Goal: Task Accomplishment & Management: Manage account settings

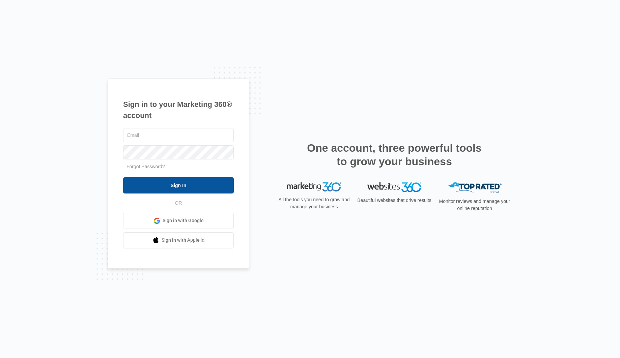
type input "[EMAIL_ADDRESS][PERSON_NAME][DOMAIN_NAME]"
click at [162, 185] on input "Sign In" at bounding box center [178, 185] width 111 height 16
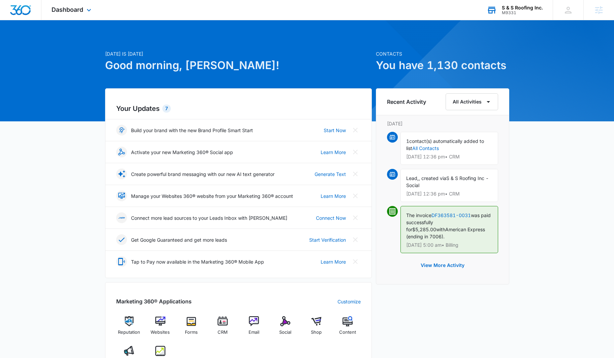
click at [507, 13] on div "M9331" at bounding box center [522, 12] width 41 height 5
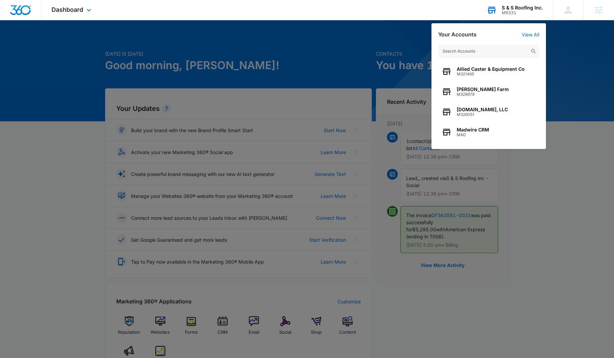
click at [463, 50] on input "text" at bounding box center [489, 50] width 101 height 13
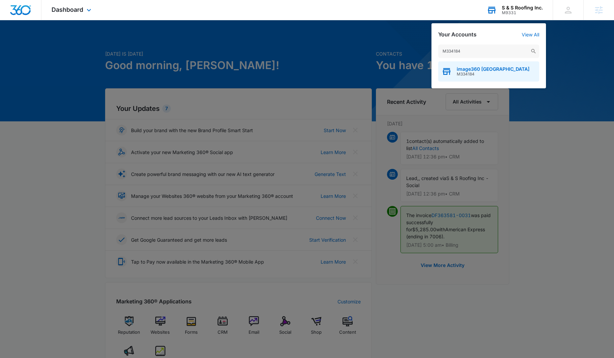
type input "M334184"
click at [476, 73] on span "M334184" at bounding box center [493, 74] width 73 height 5
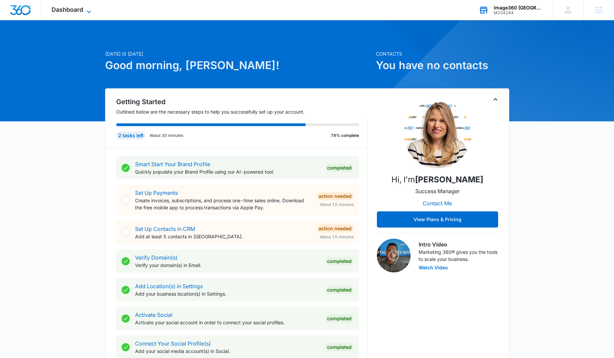
click at [70, 8] on span "Dashboard" at bounding box center [68, 9] width 32 height 7
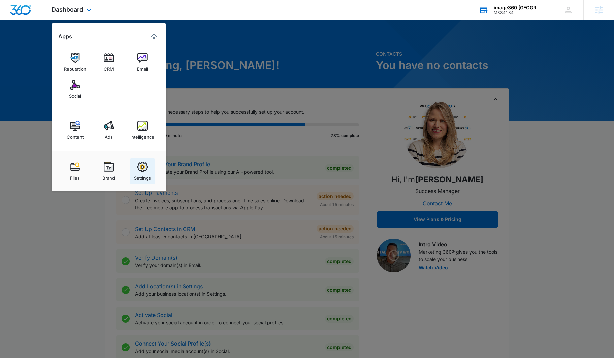
click at [144, 166] on img at bounding box center [143, 167] width 10 height 10
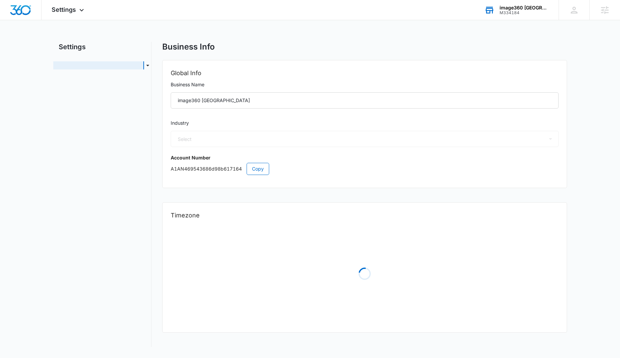
select select "US"
select select "America/[GEOGRAPHIC_DATA]"
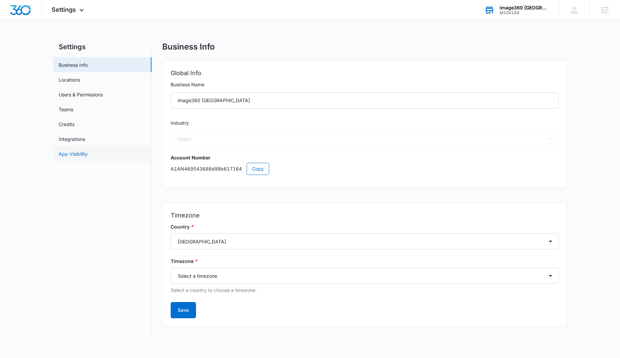
select select "52"
click at [59, 14] on div "Settings Apps Reputation CRM Email Social Content Ads Intelligence Files Brand …" at bounding box center [68, 10] width 54 height 20
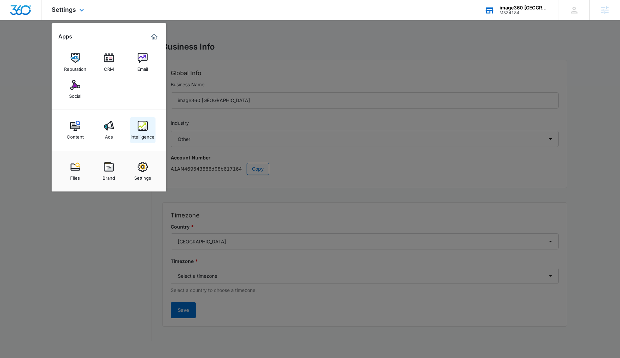
click at [151, 131] on div "Intelligence" at bounding box center [142, 135] width 24 height 9
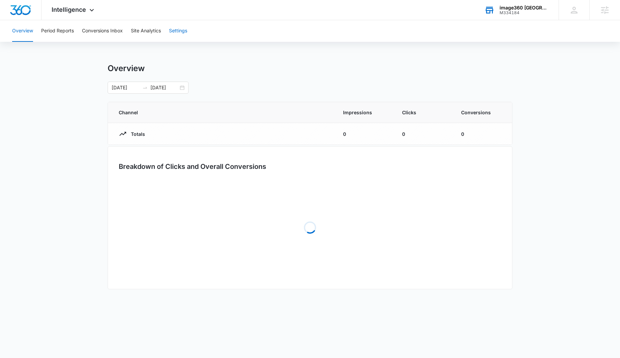
click at [178, 33] on button "Settings" at bounding box center [178, 31] width 18 height 22
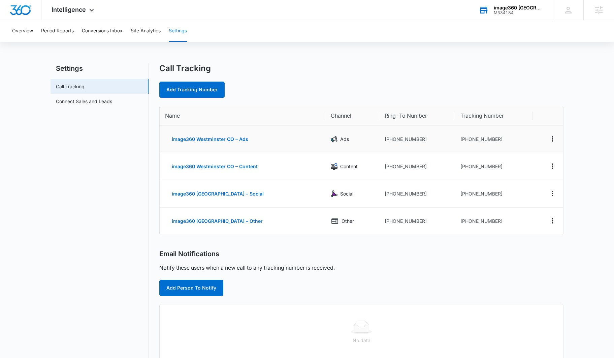
click at [475, 137] on td "[PHONE_NUMBER]" at bounding box center [494, 139] width 78 height 27
copy td "17206087404"
